Goal: Register for event/course

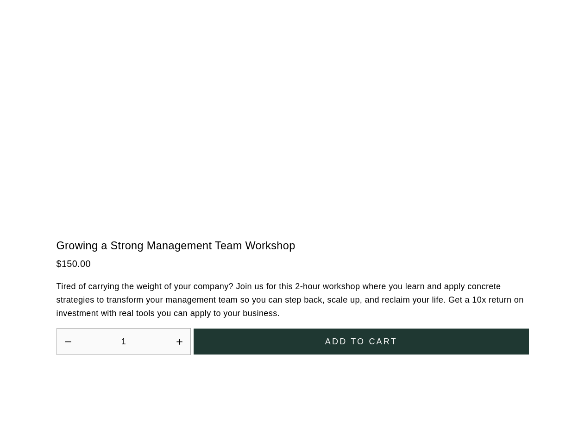
scroll to position [2563, 0]
